Goal: Task Accomplishment & Management: Use online tool/utility

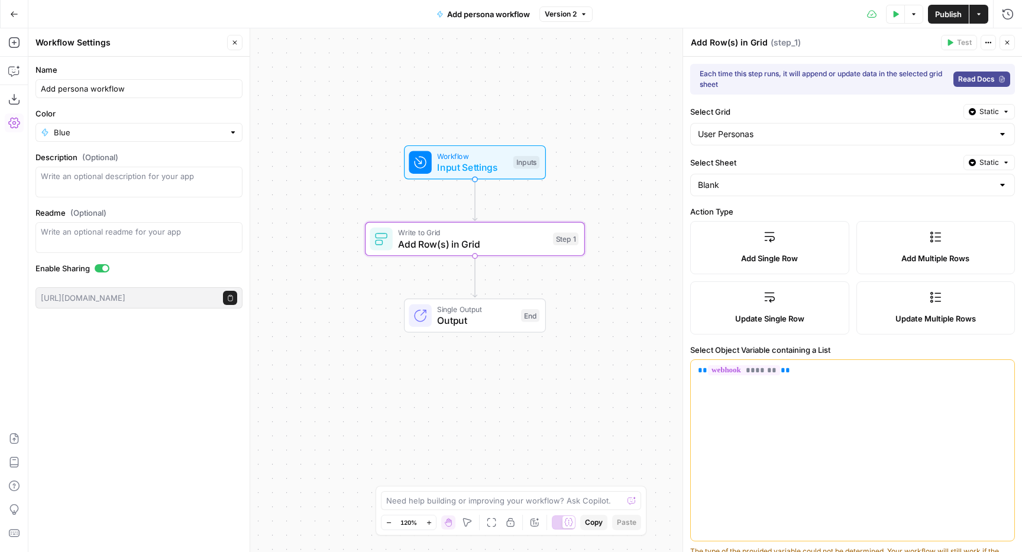
scroll to position [327, 0]
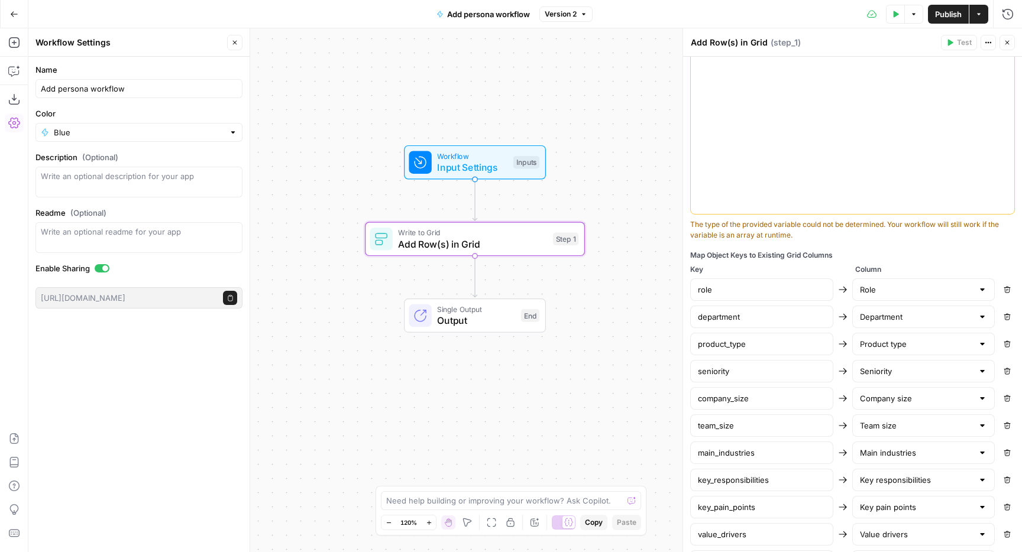
click at [138, 95] on div "Add persona workflow" at bounding box center [138, 88] width 207 height 19
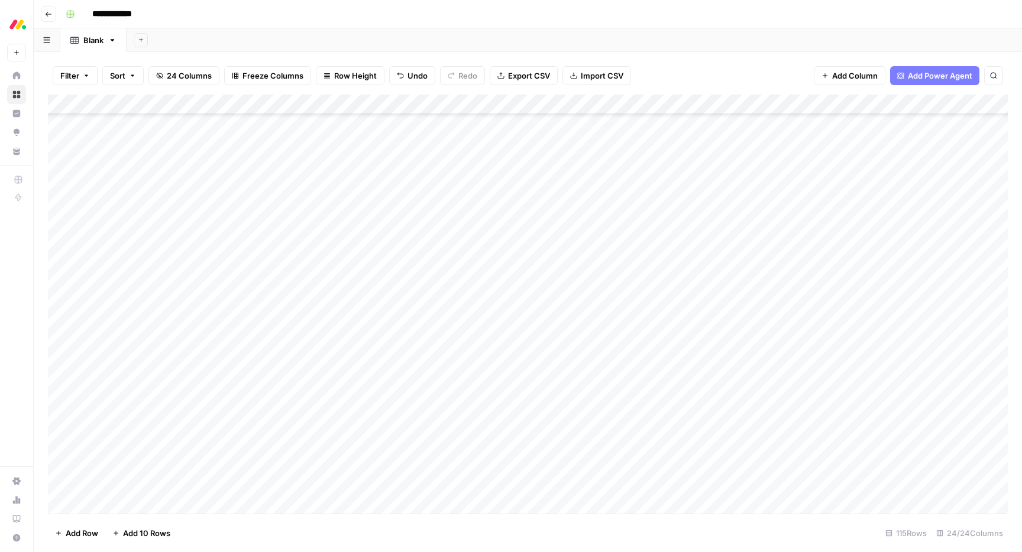
scroll to position [1932, 0]
click at [200, 14] on input "**********" at bounding box center [154, 14] width 134 height 19
click at [195, 14] on input "**********" at bounding box center [154, 14] width 134 height 19
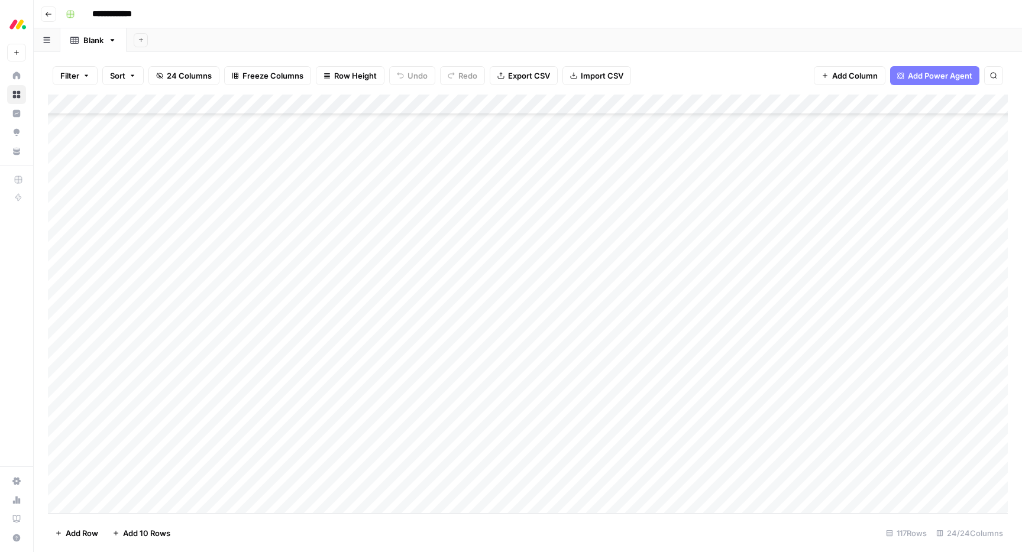
scroll to position [1972, 0]
click at [59, 483] on div "Add Column" at bounding box center [528, 304] width 960 height 419
click at [60, 462] on div "Add Column" at bounding box center [528, 304] width 960 height 419
click at [79, 533] on span "Delete 2 Rows" at bounding box center [81, 534] width 53 height 12
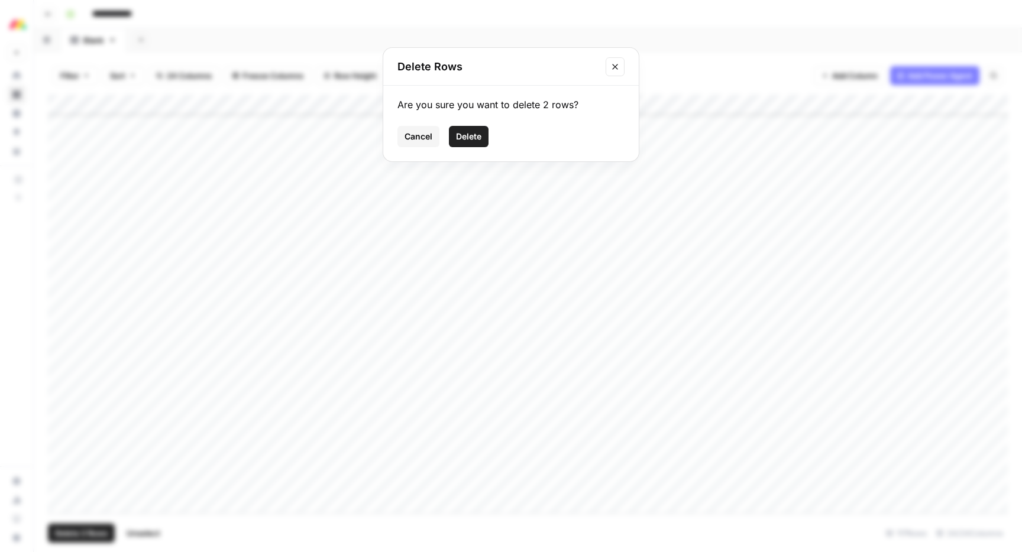
click at [482, 134] on button "Delete" at bounding box center [469, 136] width 40 height 21
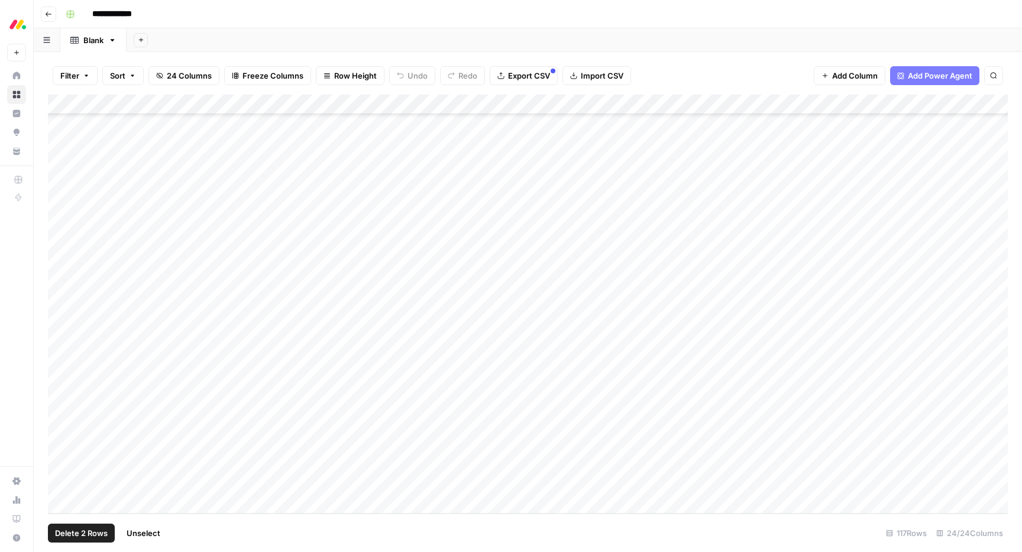
scroll to position [1932, 0]
